Goal: Navigation & Orientation: Find specific page/section

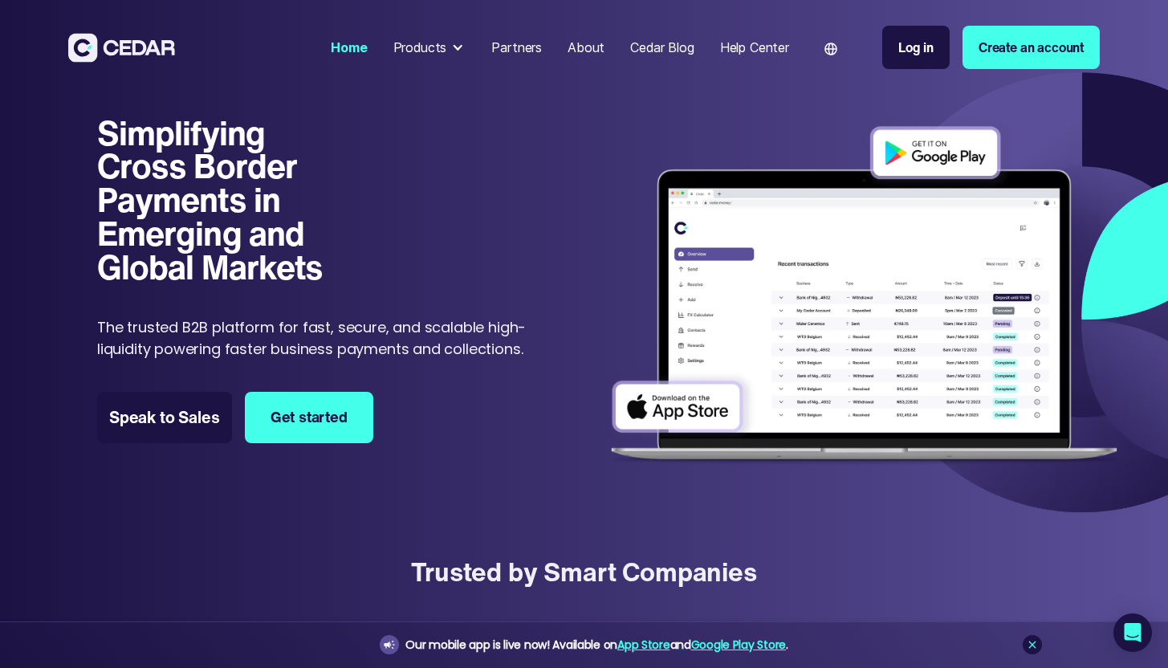
click at [426, 49] on div "Products" at bounding box center [420, 47] width 54 height 19
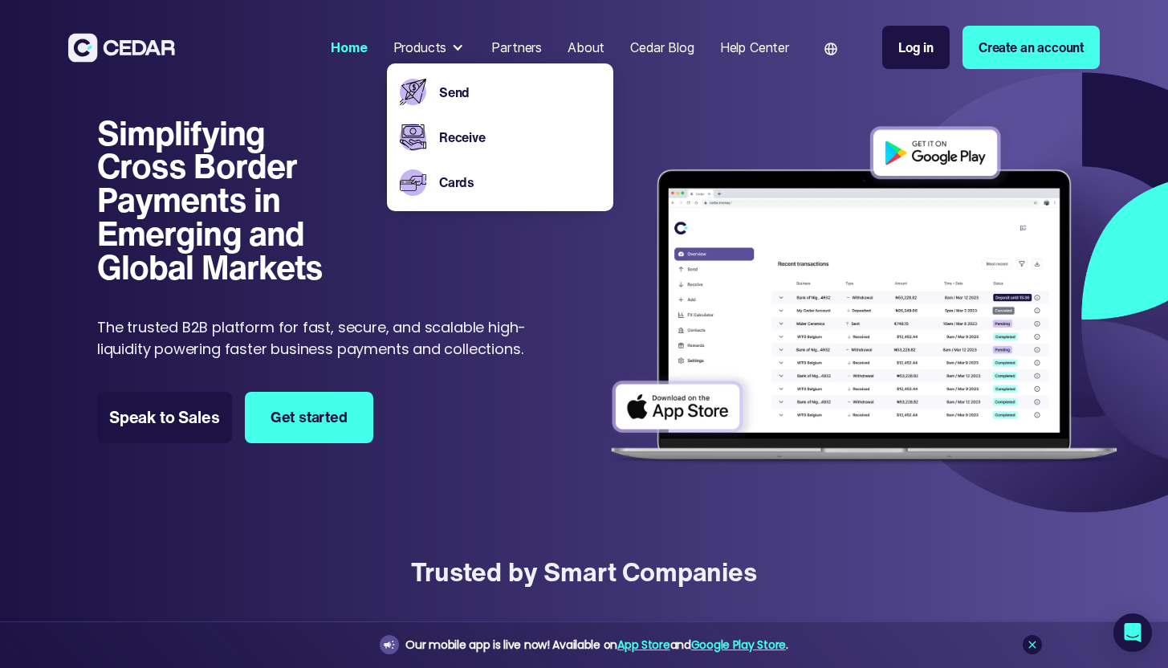
click at [454, 413] on div "Simplifying Cross Border Payments in Emerging and Global Markets Simplifying Cr…" at bounding box center [316, 302] width 438 height 372
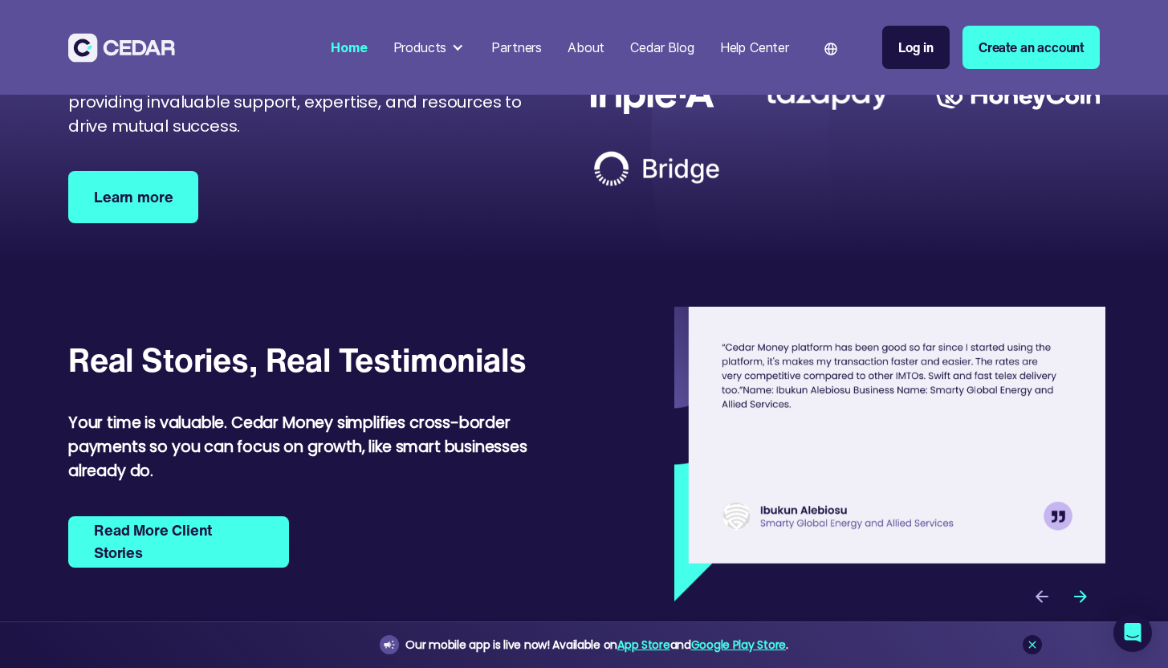
scroll to position [5021, 0]
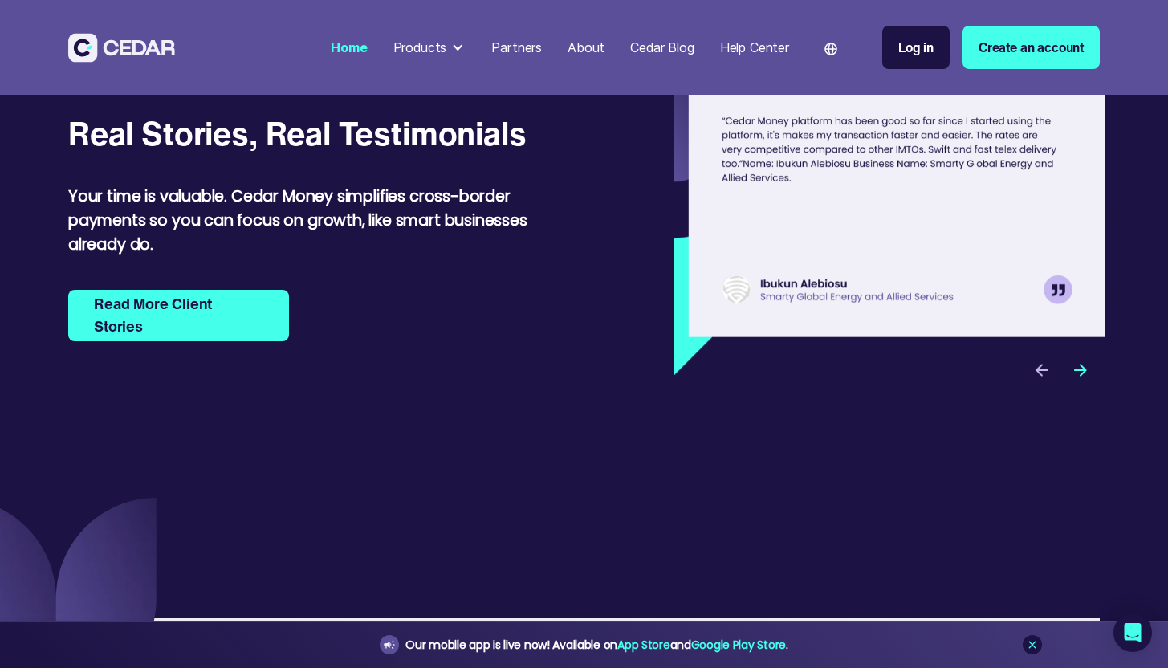
click at [433, 51] on div "Products" at bounding box center [420, 47] width 54 height 19
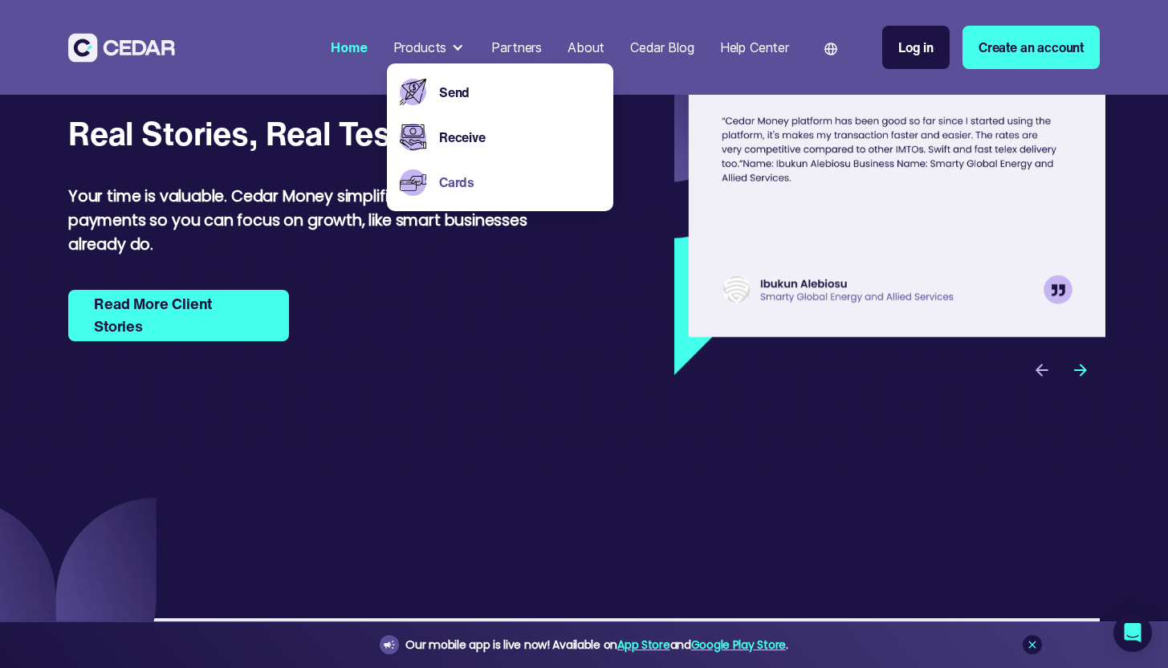
click at [443, 189] on link "Cards" at bounding box center [519, 182] width 161 height 19
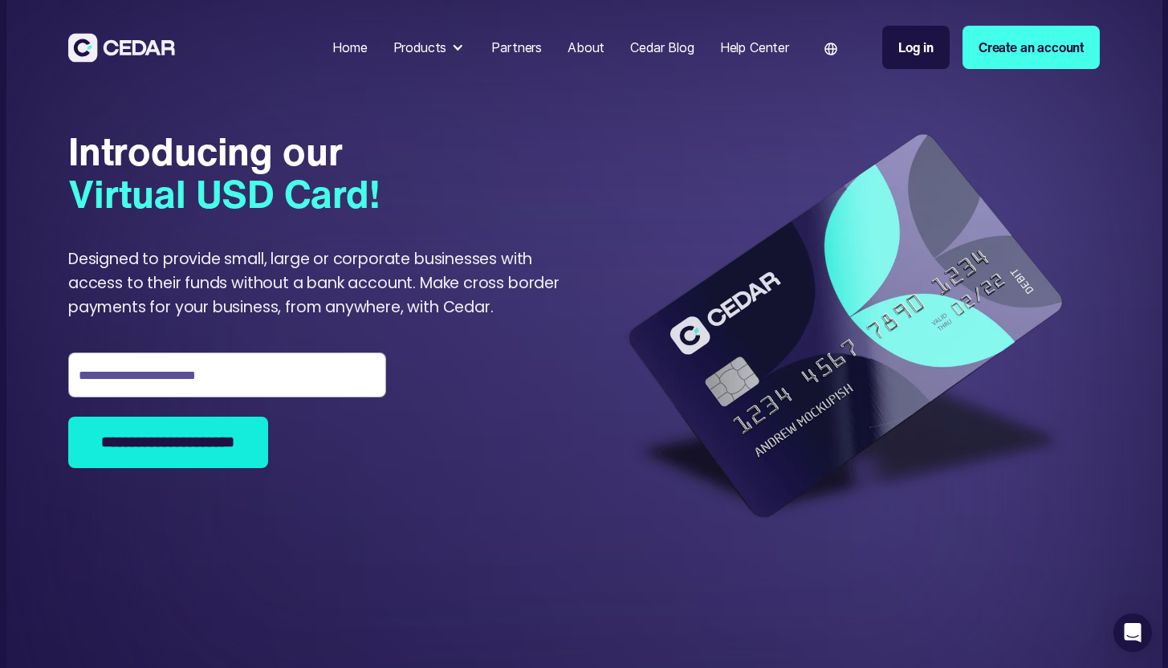
click at [515, 51] on div "Partners" at bounding box center [516, 47] width 51 height 19
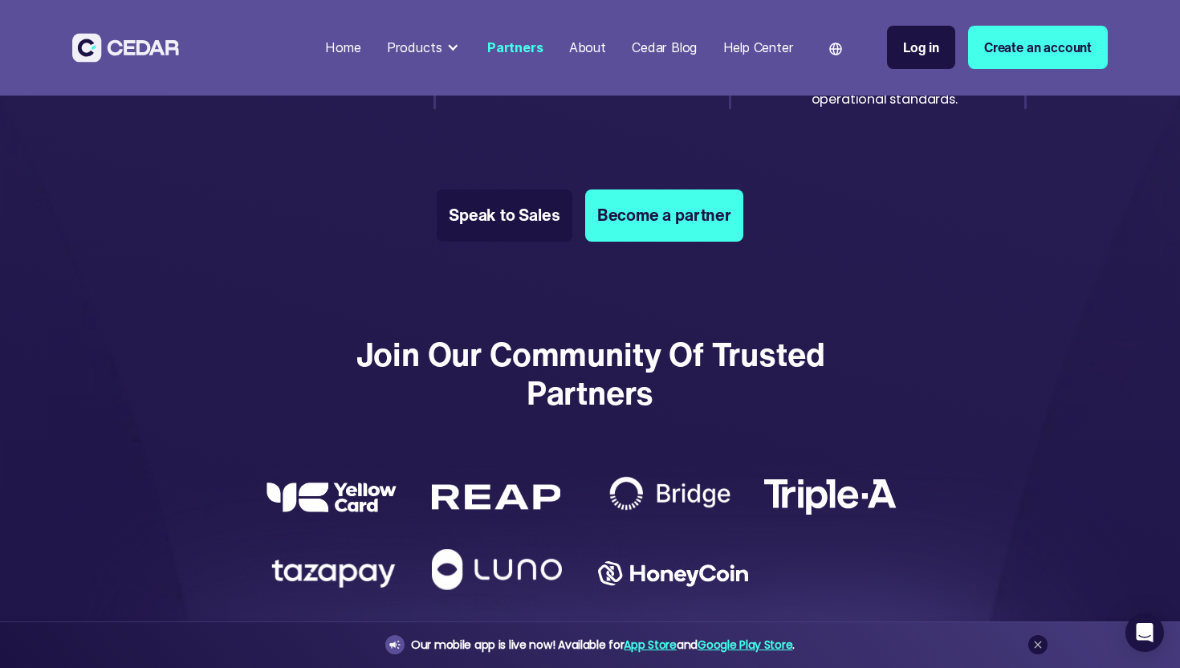
scroll to position [3003, 0]
